Goal: Check status: Check status

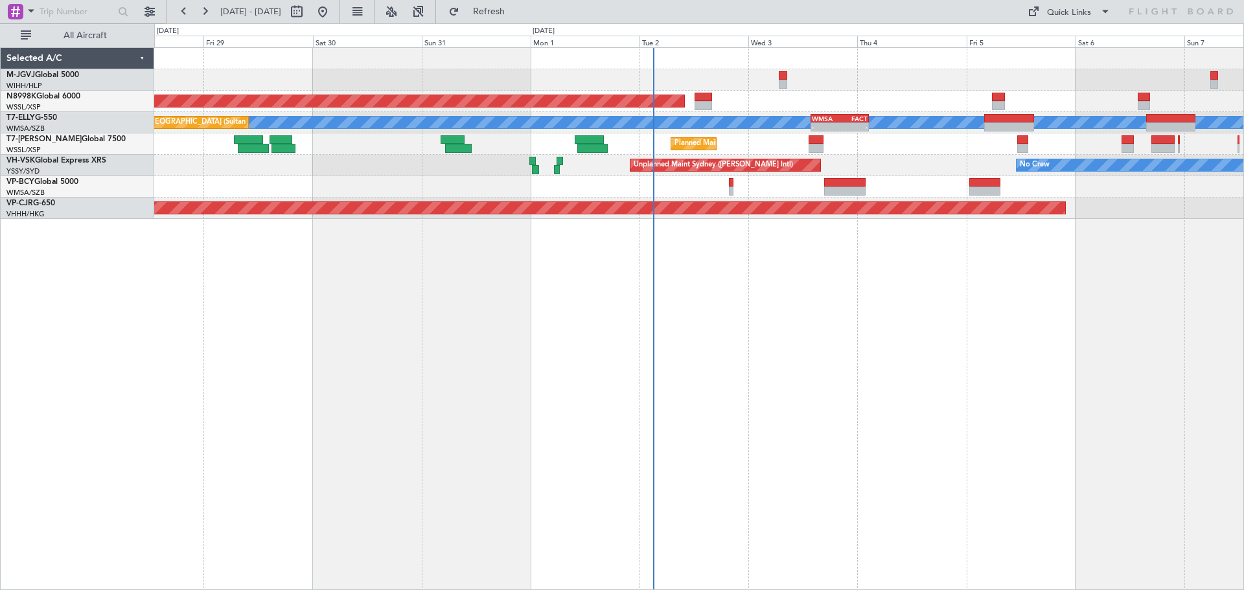
click at [689, 345] on div "Planned Maint [GEOGRAPHIC_DATA] (Halim Intl) Planned Maint [GEOGRAPHIC_DATA] (S…" at bounding box center [699, 318] width 1090 height 543
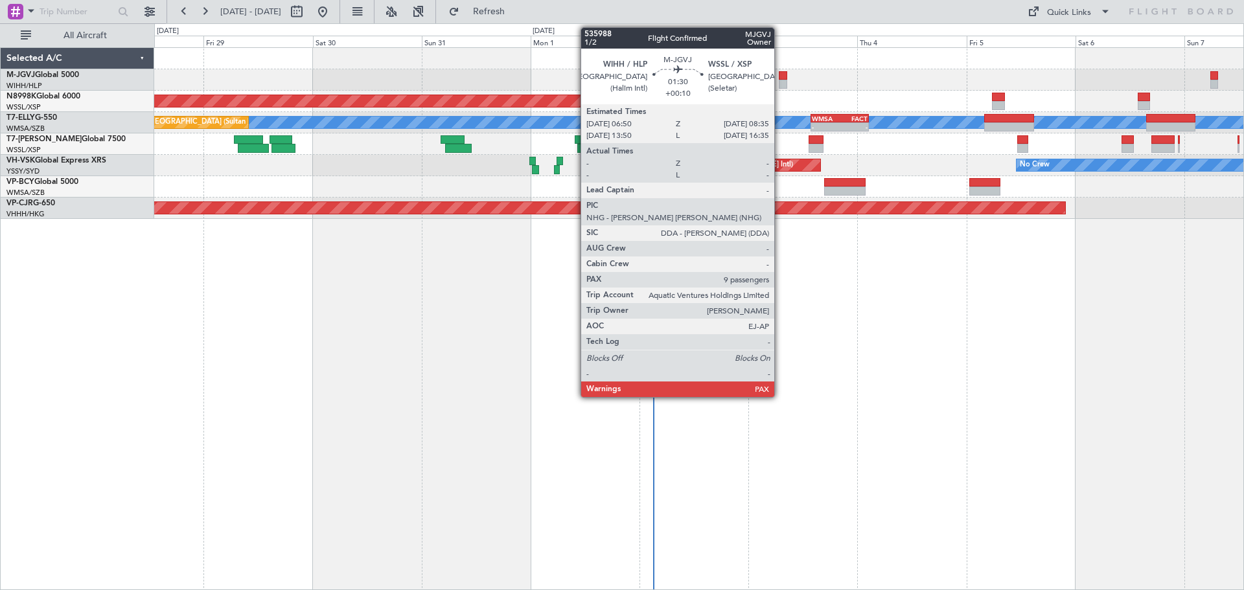
click at [780, 81] on div at bounding box center [783, 84] width 8 height 9
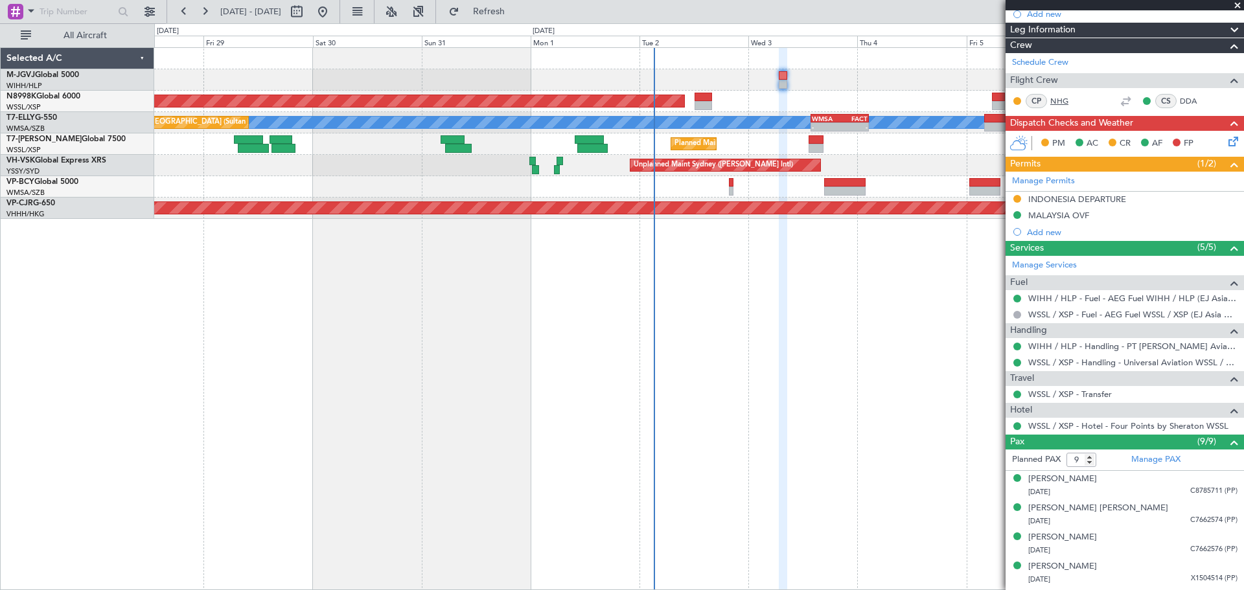
scroll to position [216, 0]
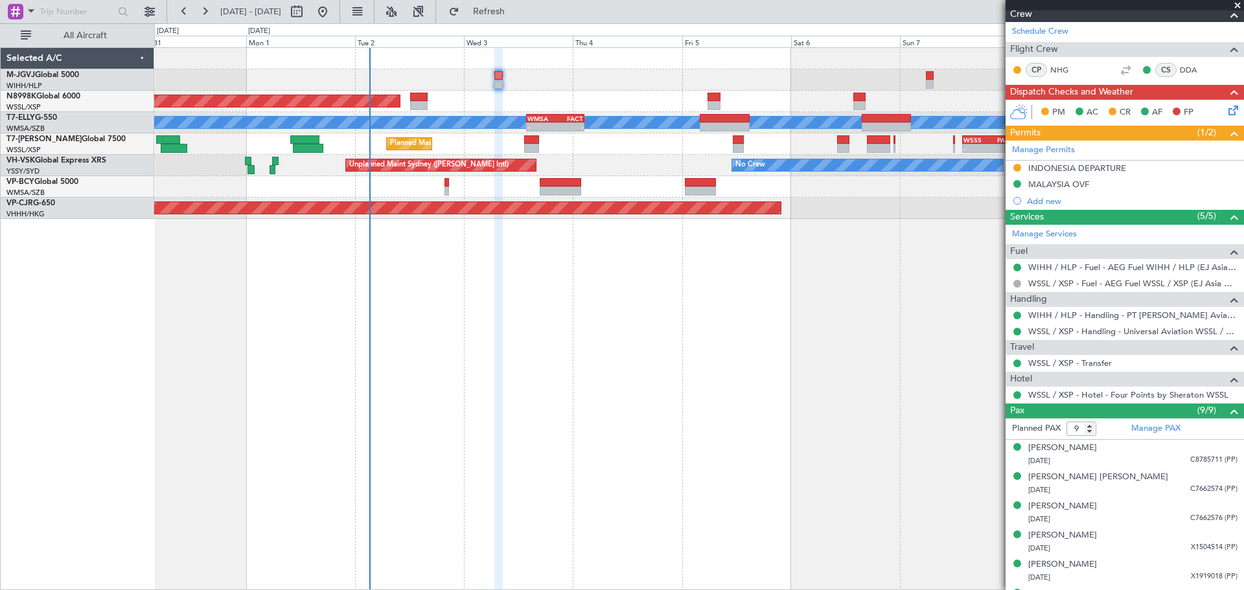
click at [512, 357] on div "Planned Maint [GEOGRAPHIC_DATA] (Seletar) [PERSON_NAME] - - WMSA 13:50 Z FACT 0…" at bounding box center [699, 318] width 1090 height 543
click at [280, 361] on div "Planned Maint [GEOGRAPHIC_DATA] (Seletar) [PERSON_NAME] Planned Maint [GEOGRAPH…" at bounding box center [699, 318] width 1090 height 543
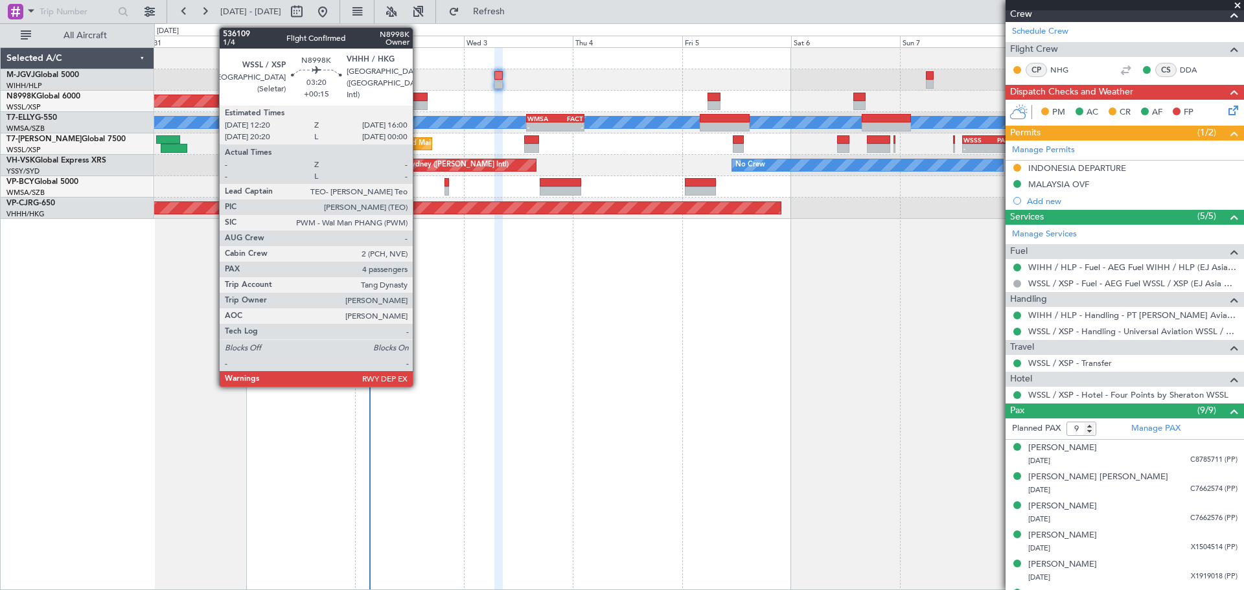
click at [418, 102] on div at bounding box center [418, 105] width 17 height 9
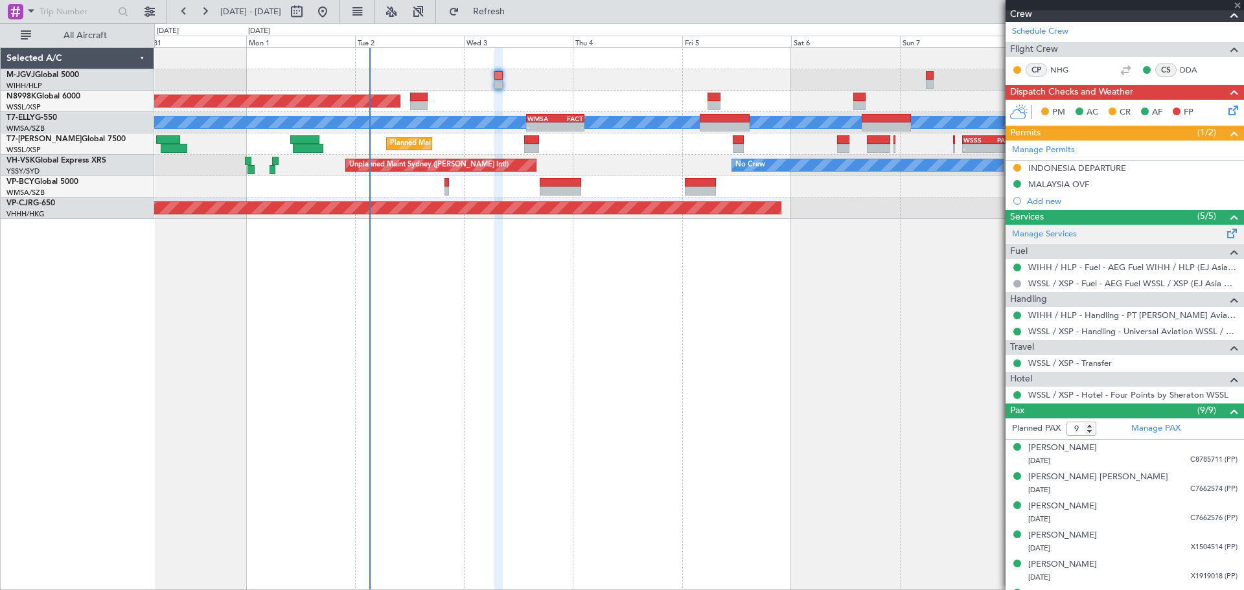
type input "+00:15"
type input "4"
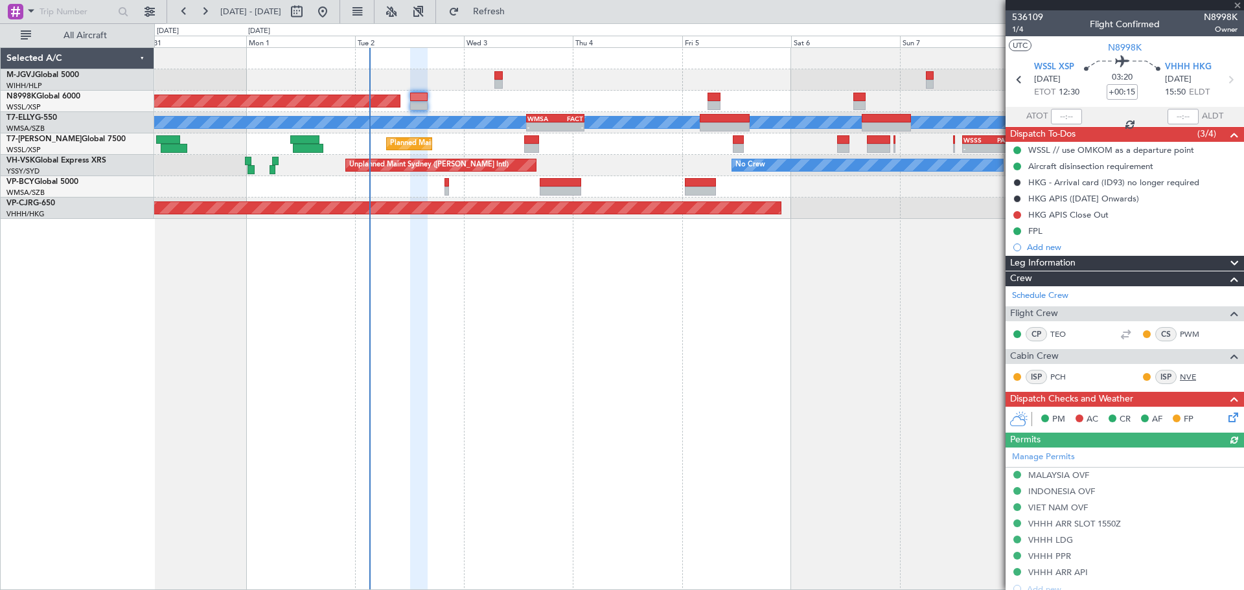
click at [1180, 375] on link "NVE" at bounding box center [1194, 377] width 29 height 12
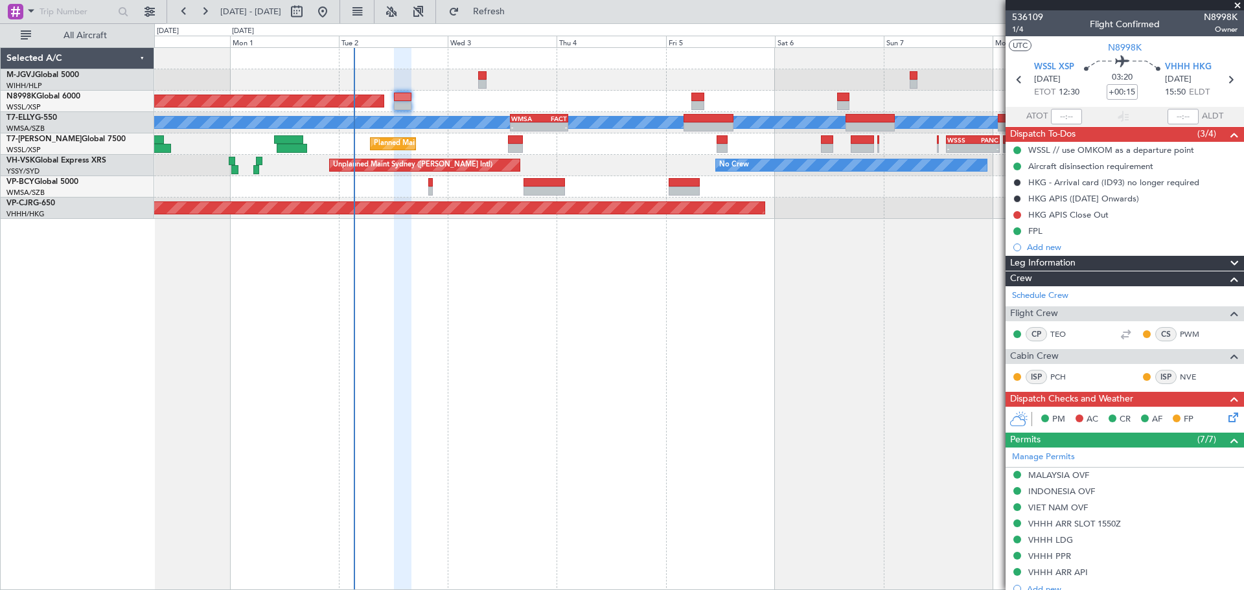
click at [729, 321] on div "Planned Maint [GEOGRAPHIC_DATA] (Seletar) [PERSON_NAME] Planned Maint [GEOGRAPH…" at bounding box center [699, 318] width 1090 height 543
click at [453, 309] on div "Planned Maint [GEOGRAPHIC_DATA] (Seletar) Planned Maint [GEOGRAPHIC_DATA] ([GEO…" at bounding box center [699, 318] width 1090 height 543
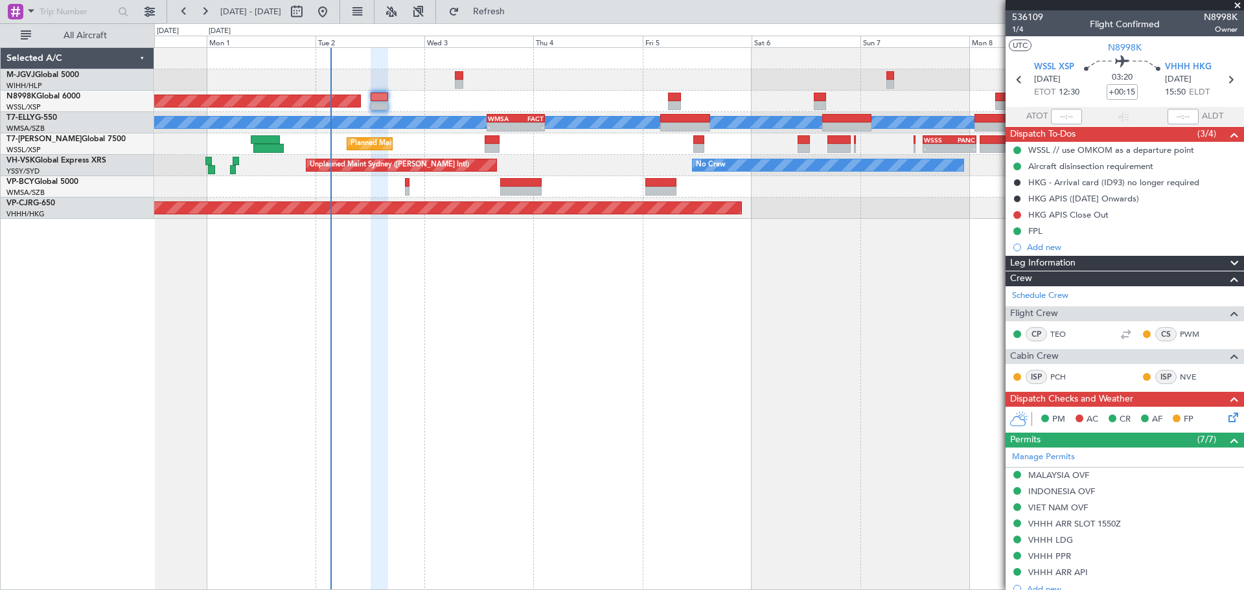
click at [498, 325] on div "Planned Maint [GEOGRAPHIC_DATA] (Seletar) Planned Maint [GEOGRAPHIC_DATA] ([GEO…" at bounding box center [699, 318] width 1090 height 543
